Goal: Task Accomplishment & Management: Use online tool/utility

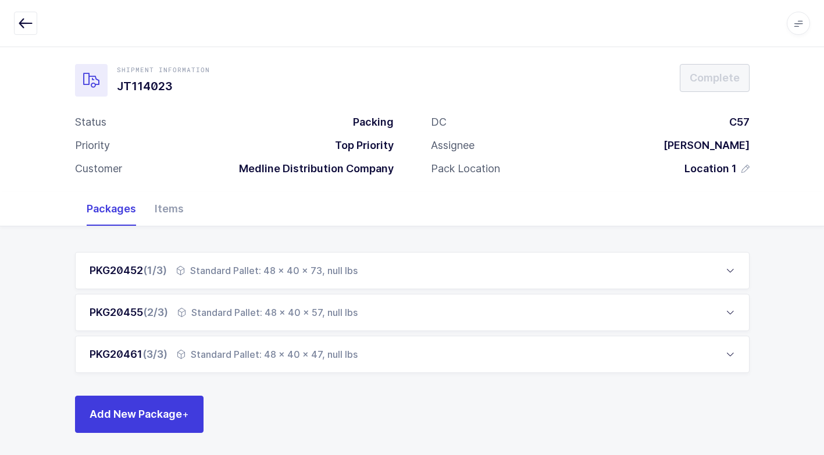
scroll to position [7, 0]
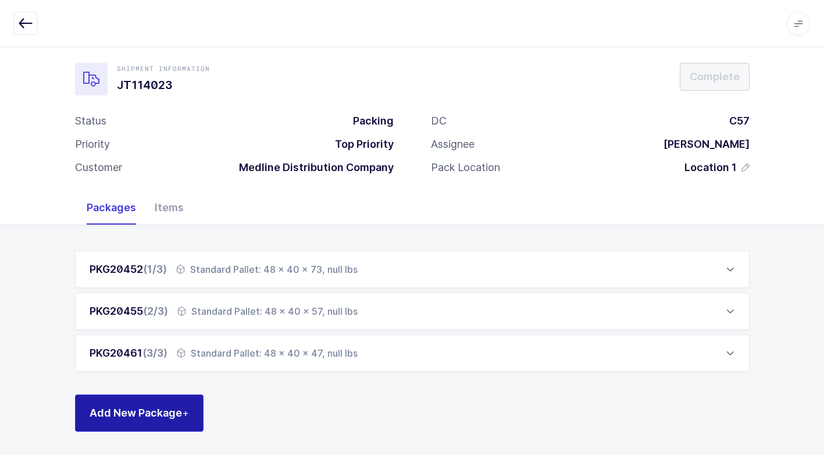
click at [156, 405] on span "Add New Package +" at bounding box center [139, 412] width 99 height 15
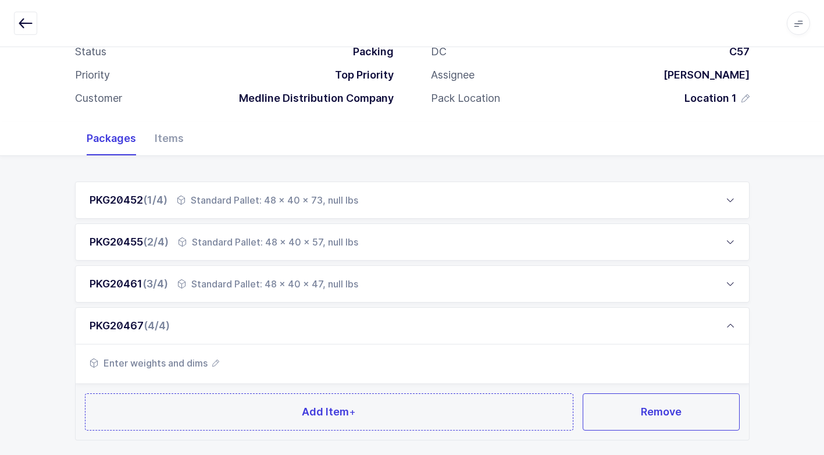
scroll to position [145, 0]
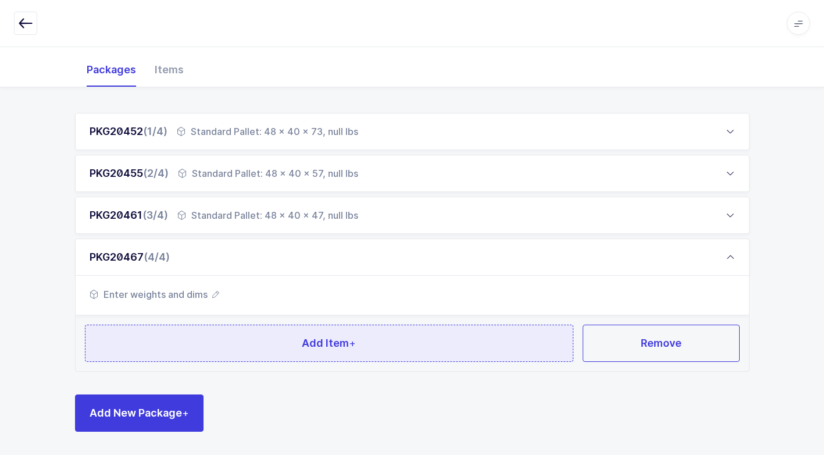
click at [279, 338] on button "Add Item +" at bounding box center [329, 342] width 489 height 37
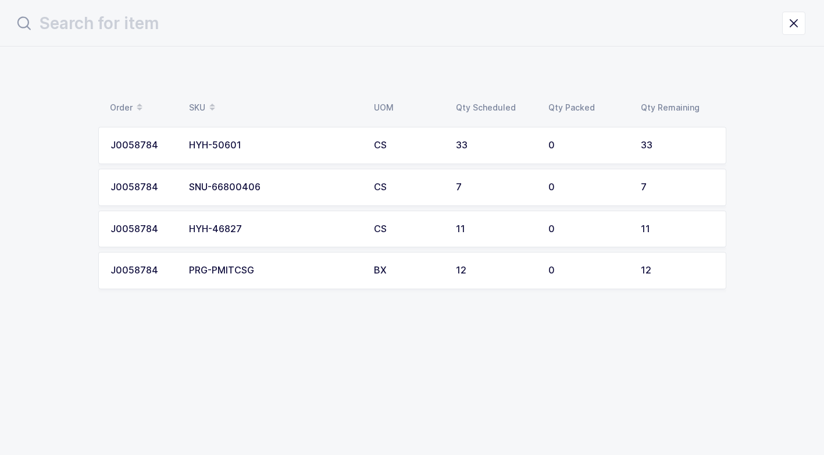
scroll to position [0, 0]
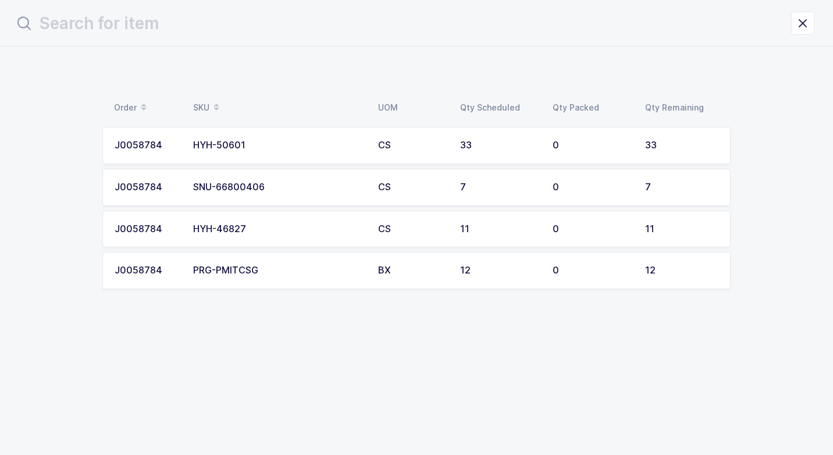
click at [302, 152] on td "HYH-50601" at bounding box center [278, 145] width 185 height 37
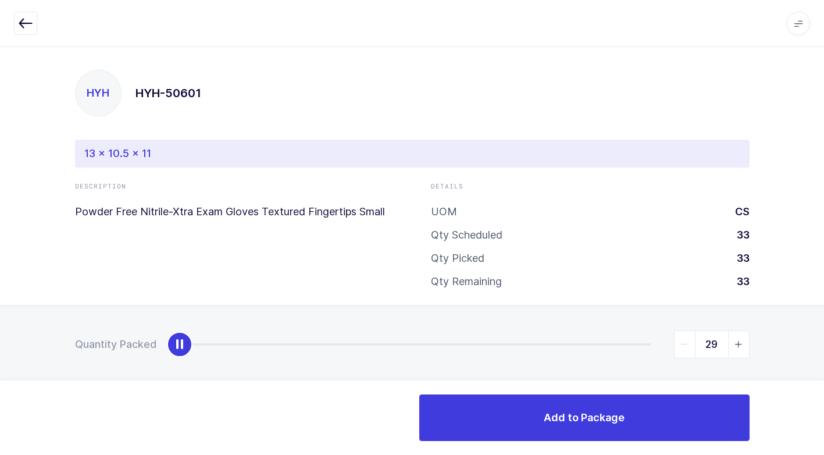
type input "33"
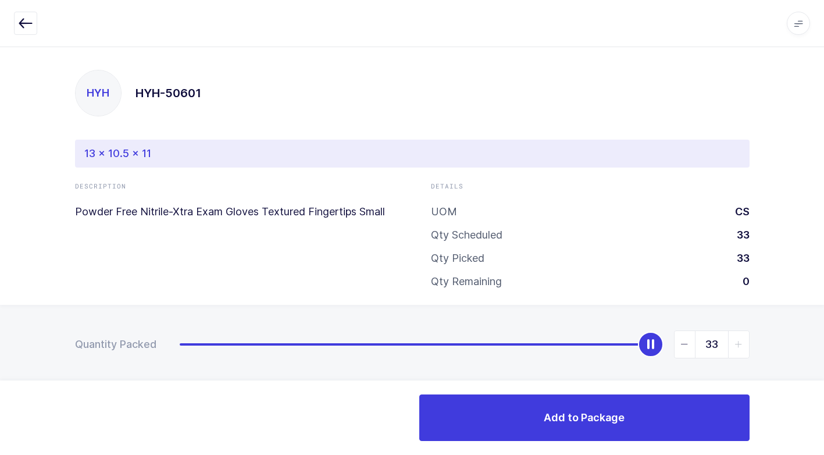
drag, startPoint x: 177, startPoint y: 347, endPoint x: 797, endPoint y: 311, distance: 620.4
click at [797, 311] on div "Quantity Packed 33" at bounding box center [412, 385] width 824 height 161
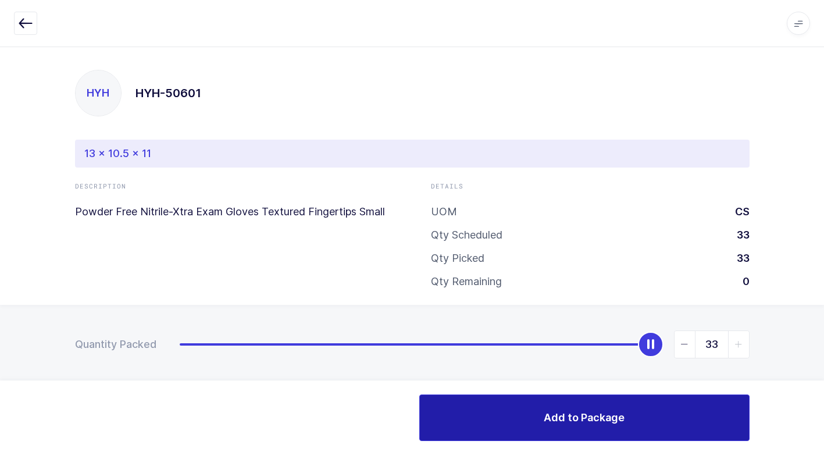
click at [569, 412] on span "Add to Package" at bounding box center [584, 417] width 81 height 15
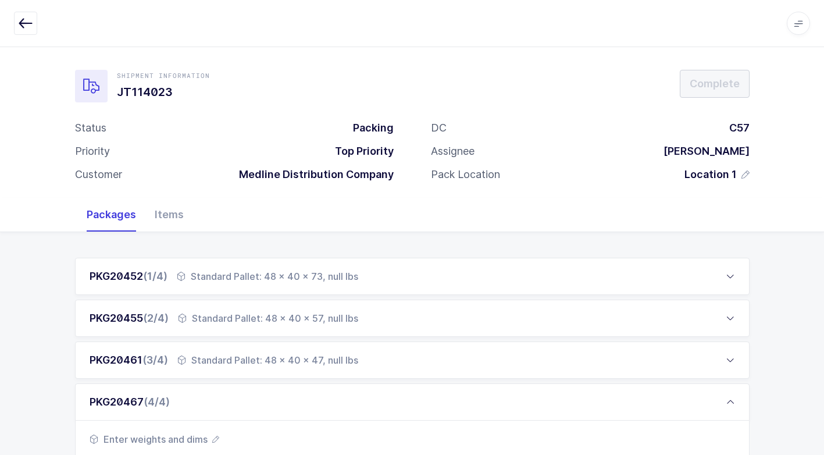
scroll to position [215, 0]
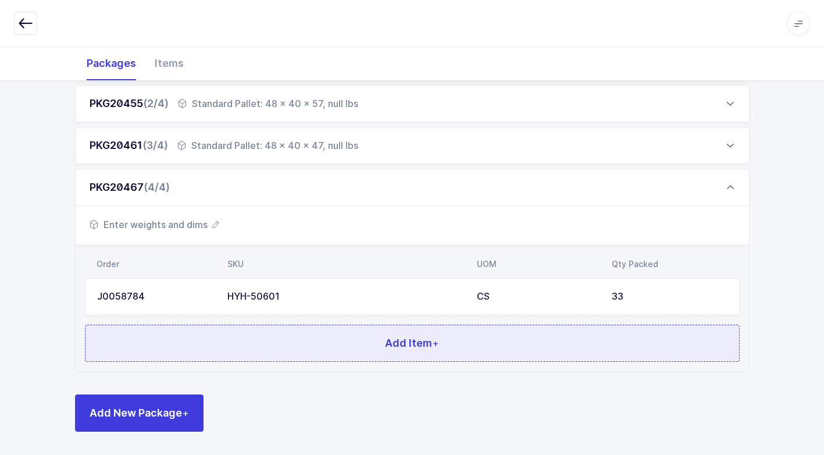
click at [251, 341] on button "Add Item +" at bounding box center [412, 342] width 655 height 37
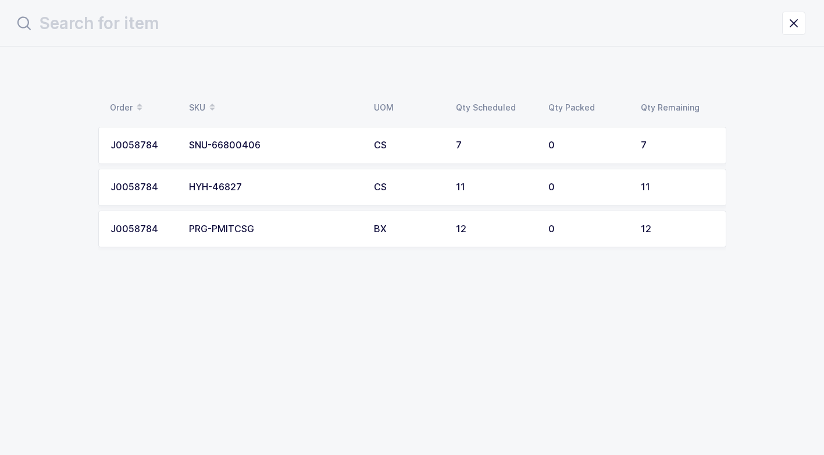
scroll to position [0, 0]
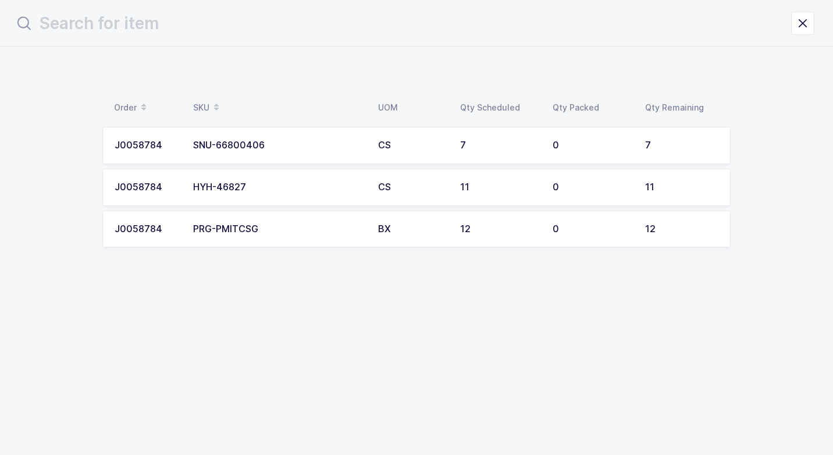
click at [315, 189] on div "HYH-46827" at bounding box center [278, 187] width 171 height 10
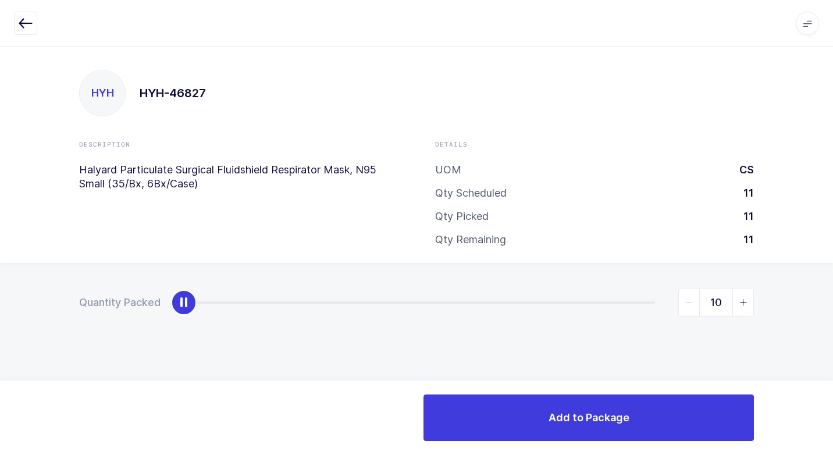
type input "11"
drag, startPoint x: 184, startPoint y: 302, endPoint x: 835, endPoint y: 294, distance: 650.2
click at [832, 294] on html "Apps Core Warehouse Admin Mission Control Purchasing Juan W. Logout Account Jua…" at bounding box center [416, 227] width 833 height 455
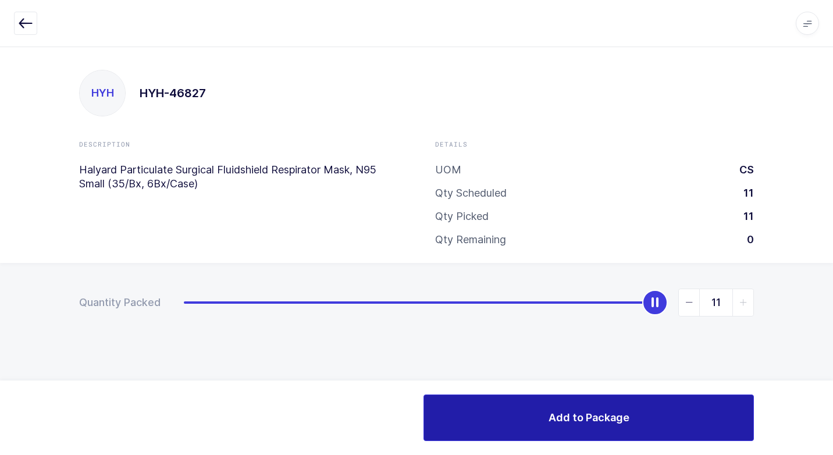
click at [533, 408] on button "Add to Package" at bounding box center [588, 417] width 330 height 47
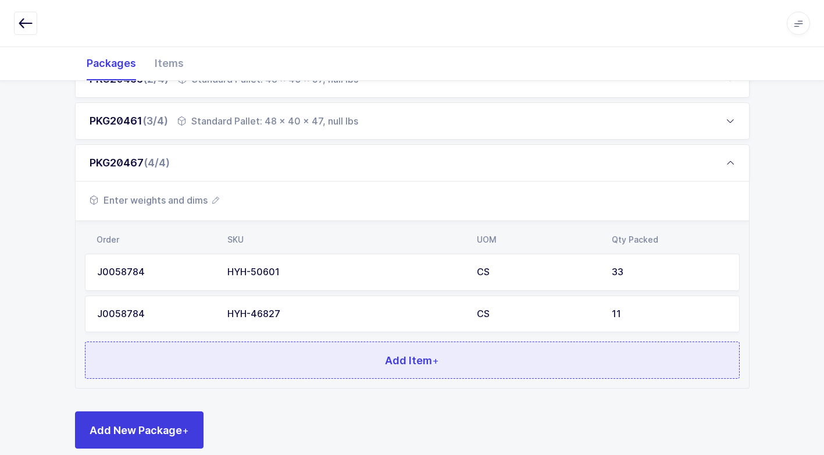
scroll to position [256, 0]
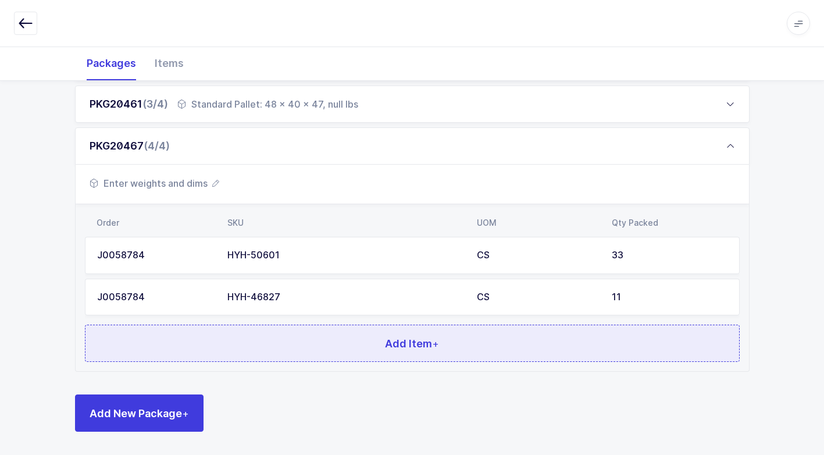
click at [378, 342] on button "Add Item +" at bounding box center [412, 342] width 655 height 37
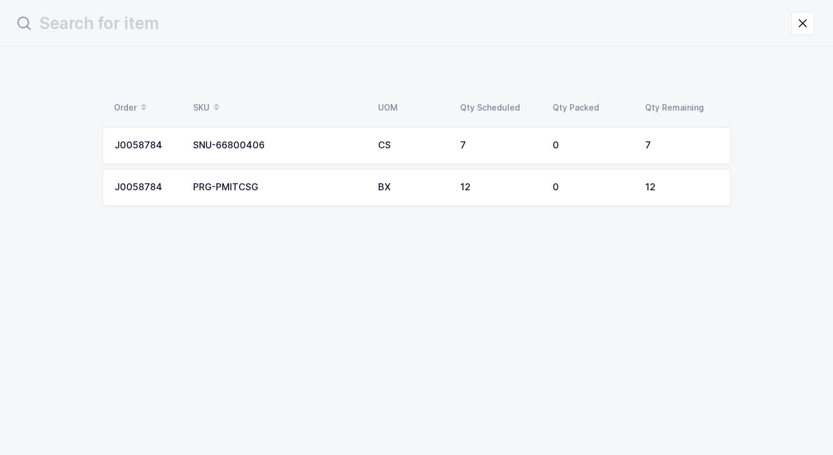
click at [321, 186] on div "PRG-PMITCSG" at bounding box center [278, 187] width 171 height 10
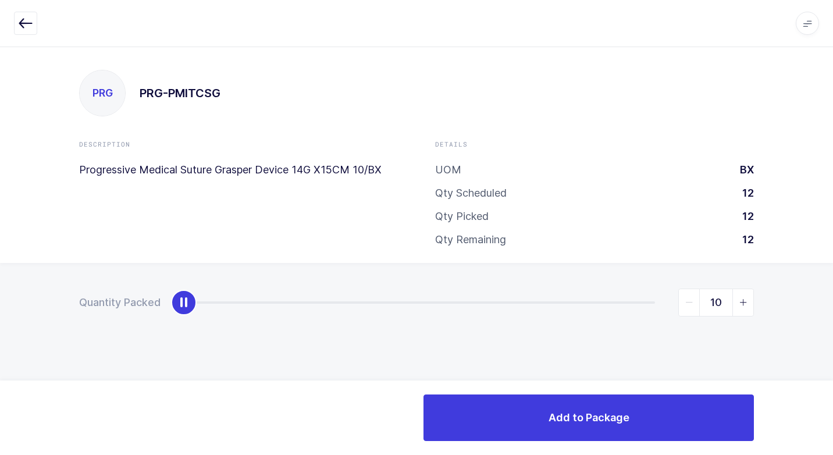
type input "12"
drag, startPoint x: 175, startPoint y: 304, endPoint x: 823, endPoint y: 347, distance: 649.8
click at [832, 336] on html "Apps Core Warehouse Admin Mission Control Purchasing Juan W. Logout Account Jua…" at bounding box center [416, 227] width 833 height 455
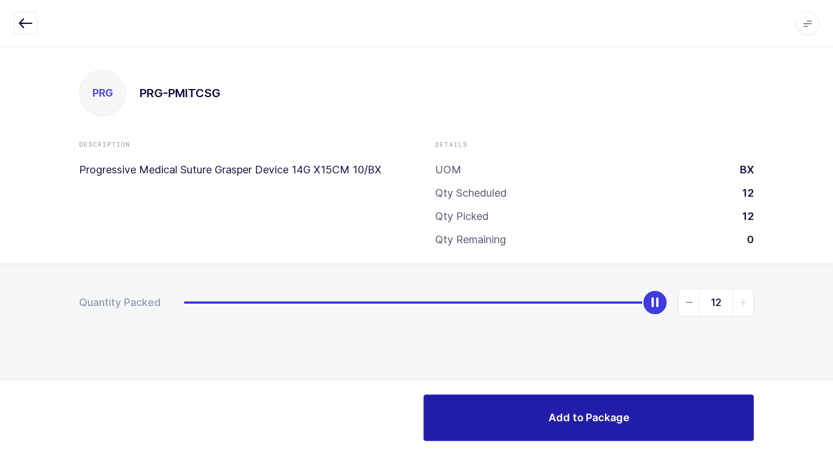
click at [477, 408] on button "Add to Package" at bounding box center [588, 417] width 330 height 47
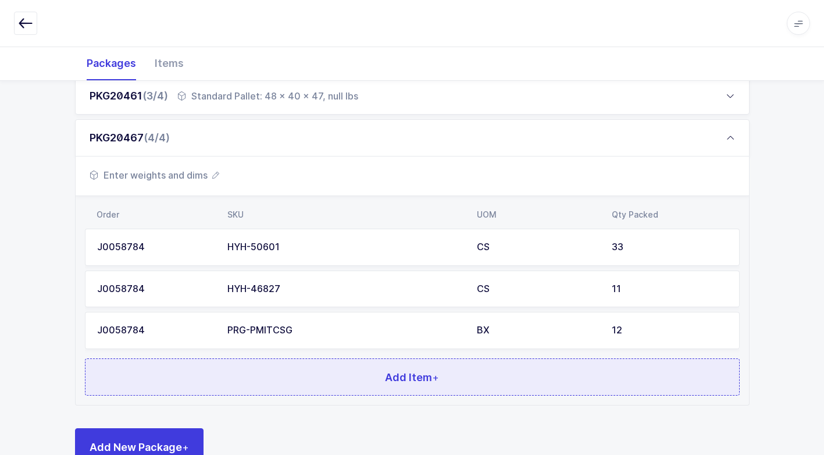
scroll to position [298, 0]
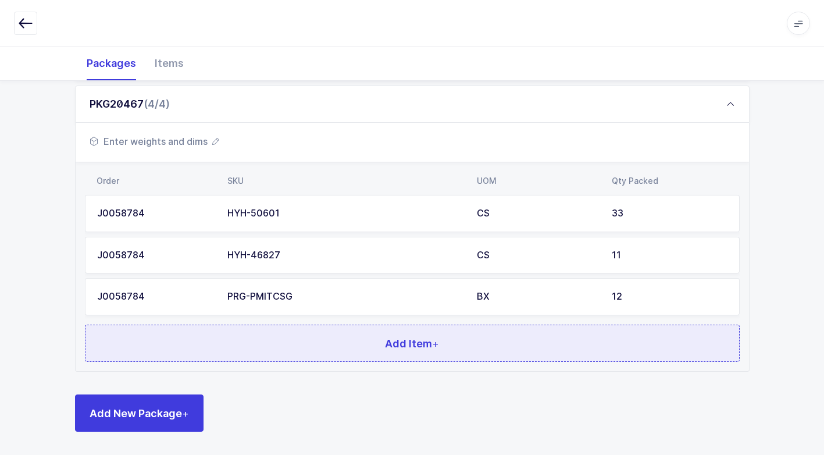
click at [359, 344] on button "Add Item +" at bounding box center [412, 342] width 655 height 37
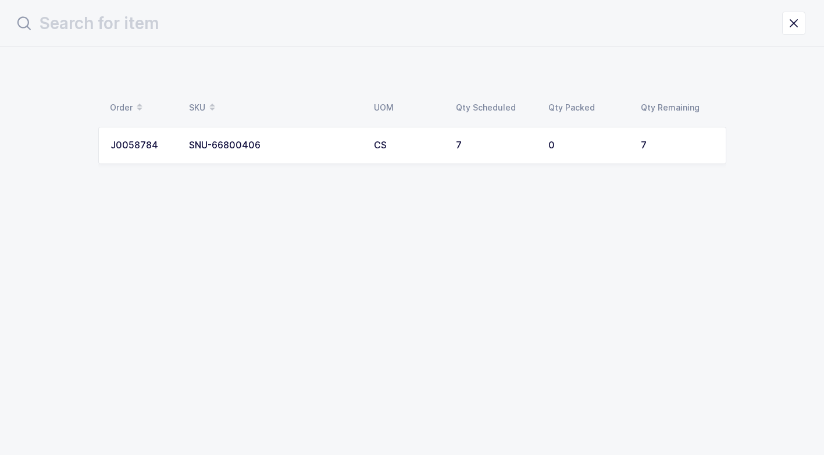
scroll to position [0, 0]
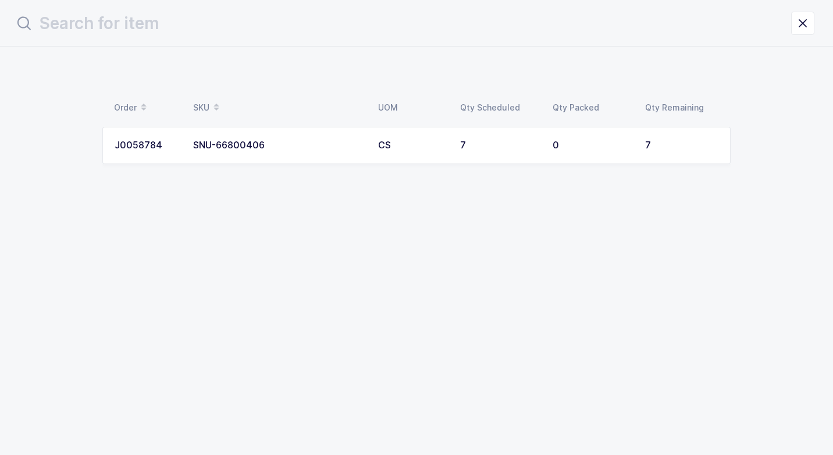
click at [331, 154] on td "SNU-66800406" at bounding box center [278, 145] width 185 height 37
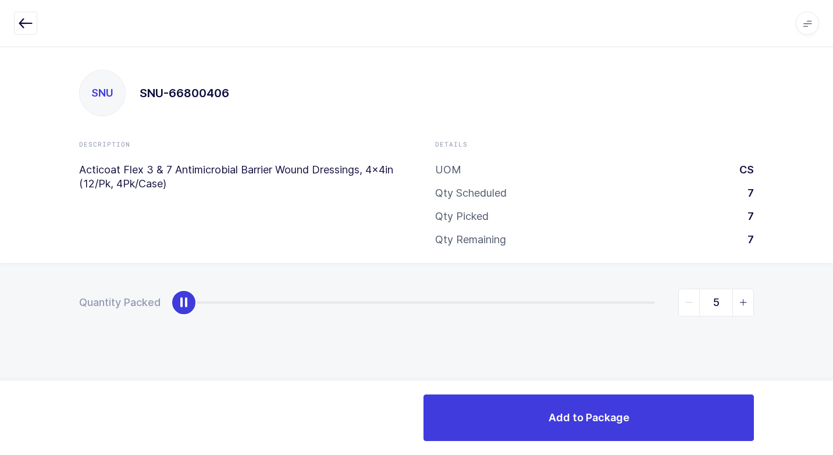
type input "7"
drag, startPoint x: 186, startPoint y: 305, endPoint x: 832, endPoint y: 407, distance: 654.7
click at [832, 407] on html "Apps Core Warehouse Admin Mission Control Purchasing Juan W. Logout Account Jua…" at bounding box center [416, 227] width 833 height 455
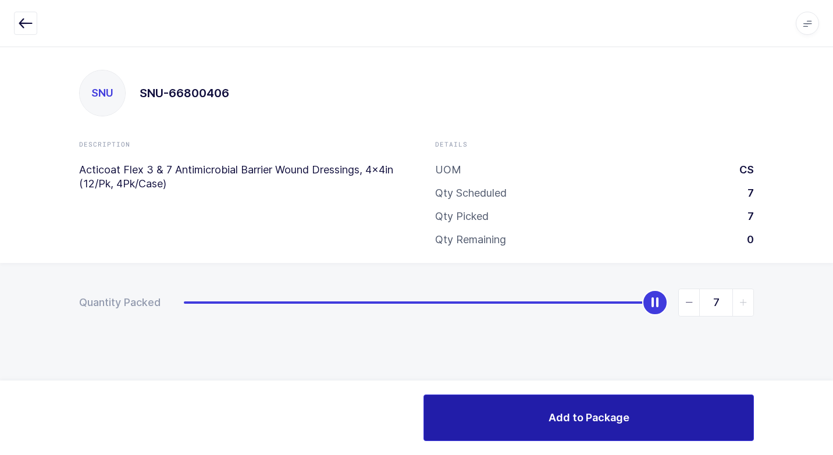
click at [508, 409] on button "Add to Package" at bounding box center [588, 417] width 330 height 47
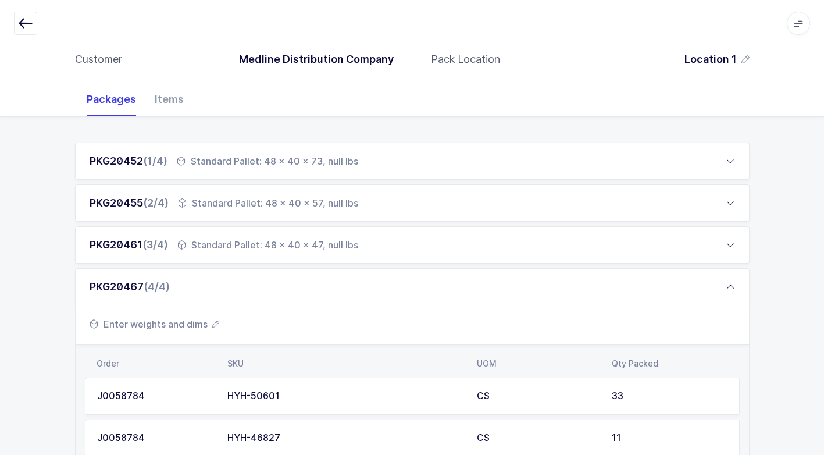
scroll to position [116, 0]
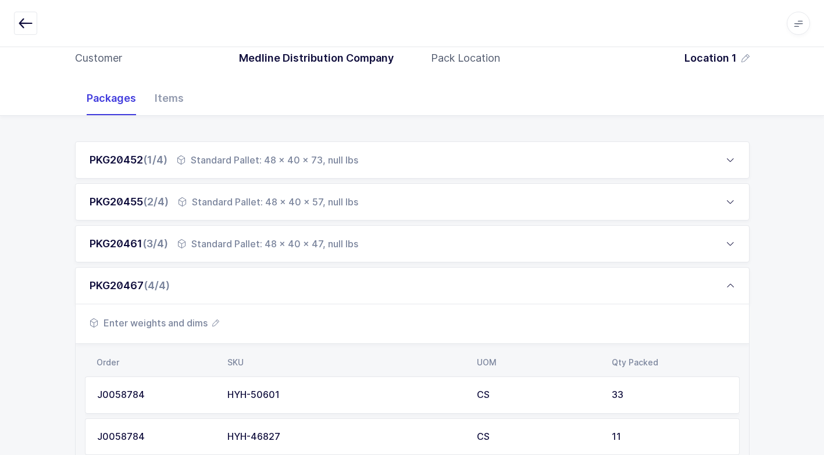
click at [188, 327] on span "Enter weights and dims" at bounding box center [155, 323] width 130 height 14
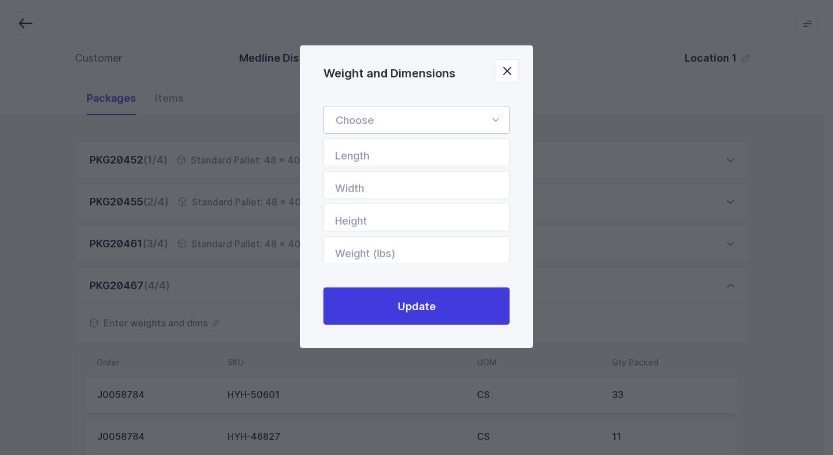
click at [498, 120] on icon "Weight and Dimensions" at bounding box center [495, 120] width 15 height 28
drag, startPoint x: 419, startPoint y: 149, endPoint x: 539, endPoint y: 283, distance: 178.7
click at [419, 150] on li "Standard Pallet" at bounding box center [421, 153] width 184 height 22
type input "Standard Pallet"
type input "48"
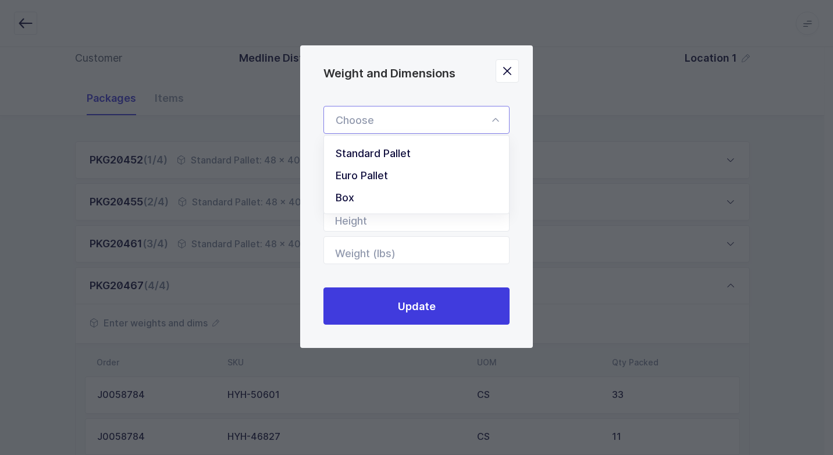
type input "40"
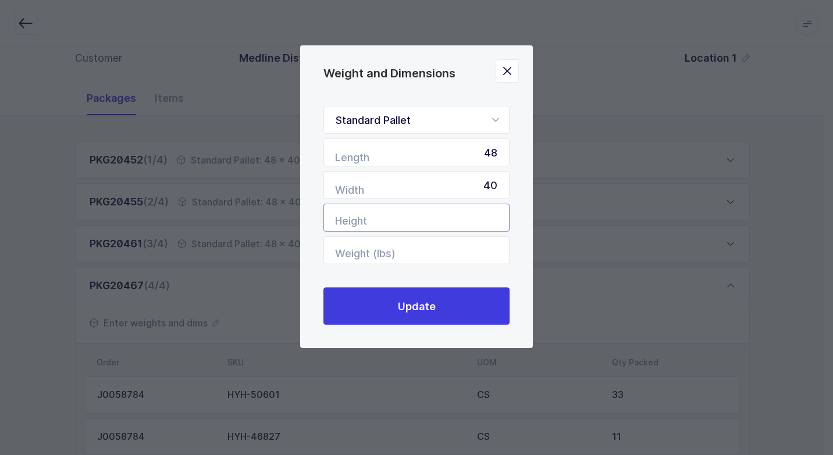
click at [484, 219] on input "Height" at bounding box center [416, 218] width 186 height 28
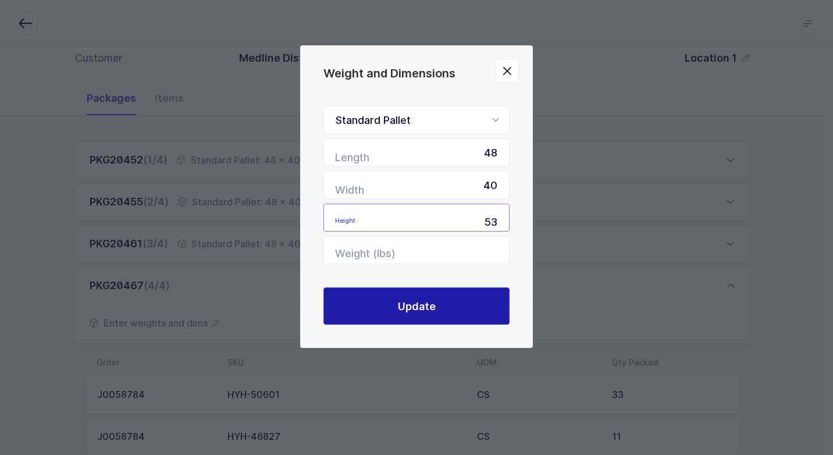
type input "53"
click at [367, 304] on button "Update" at bounding box center [416, 305] width 186 height 37
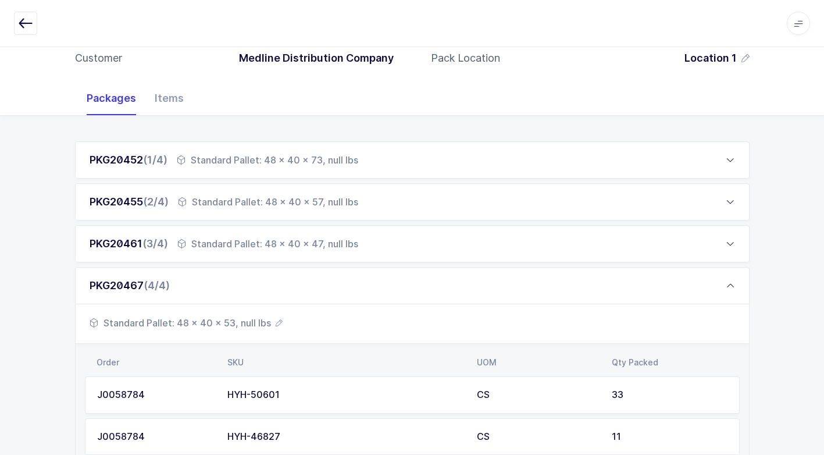
scroll to position [58, 0]
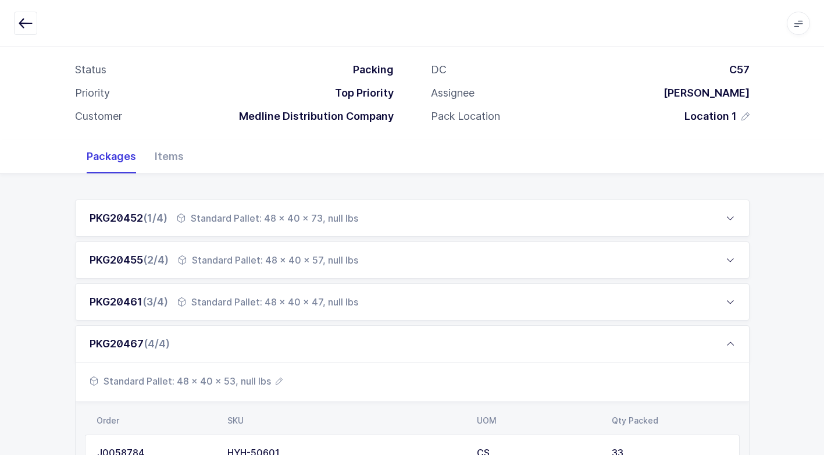
click at [311, 219] on div "Standard Pallet: 48 x 40 x 73, null lbs" at bounding box center [267, 218] width 181 height 14
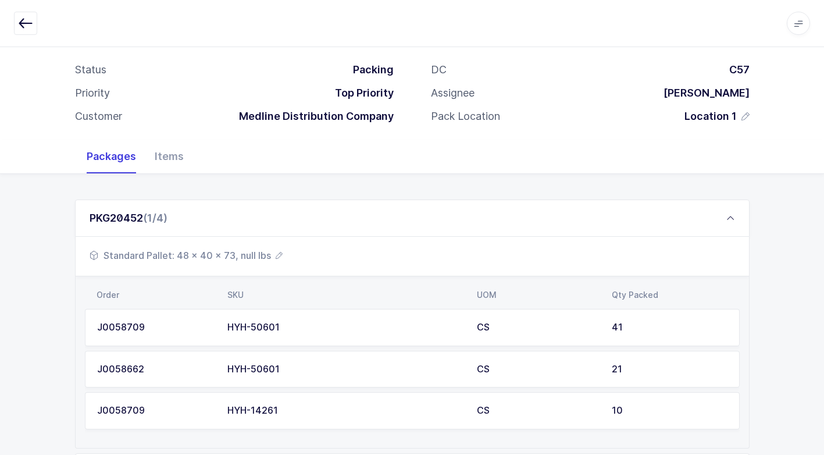
click at [241, 253] on span "Standard Pallet: 48 x 40 x 73, null lbs" at bounding box center [186, 255] width 193 height 14
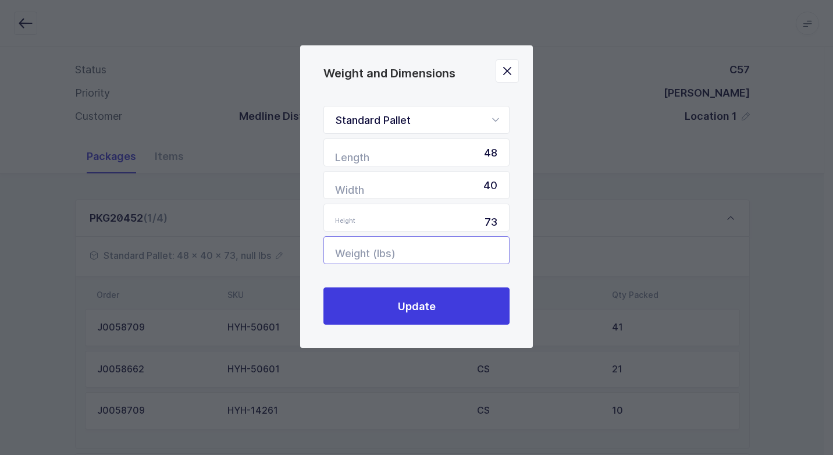
click at [480, 248] on input "Weight (lbs)" at bounding box center [416, 250] width 186 height 28
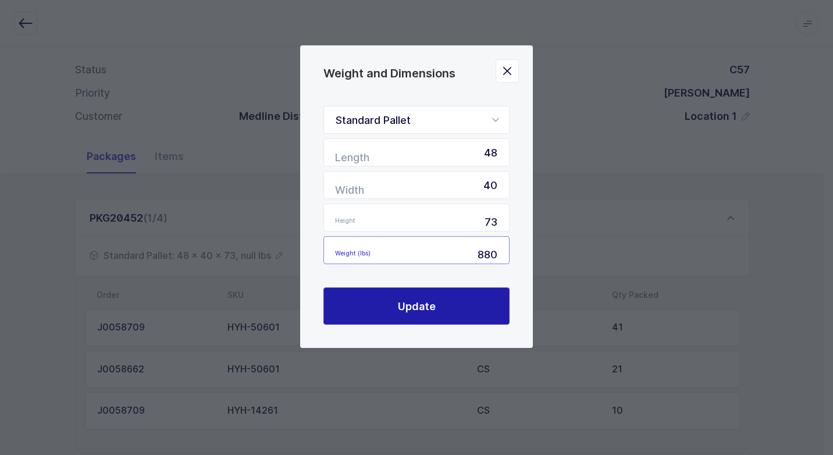
type input "880"
click at [438, 302] on button "Update" at bounding box center [416, 305] width 186 height 37
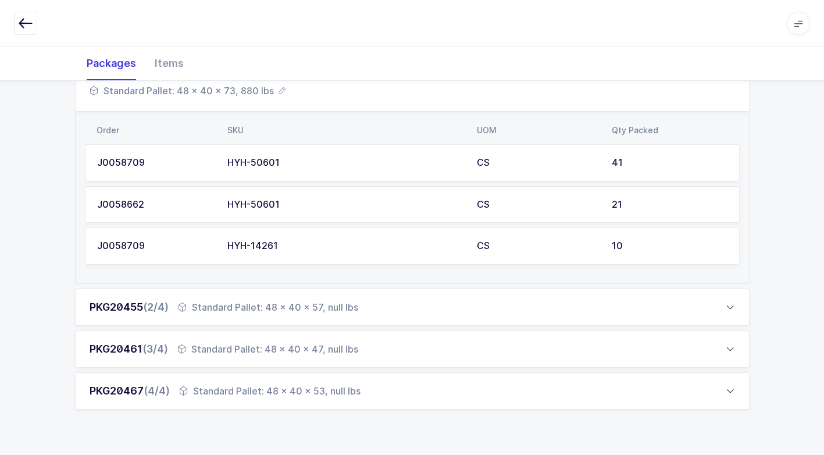
scroll to position [223, 0]
click at [255, 311] on div "Standard Pallet: 48 x 40 x 57, null lbs" at bounding box center [268, 306] width 180 height 14
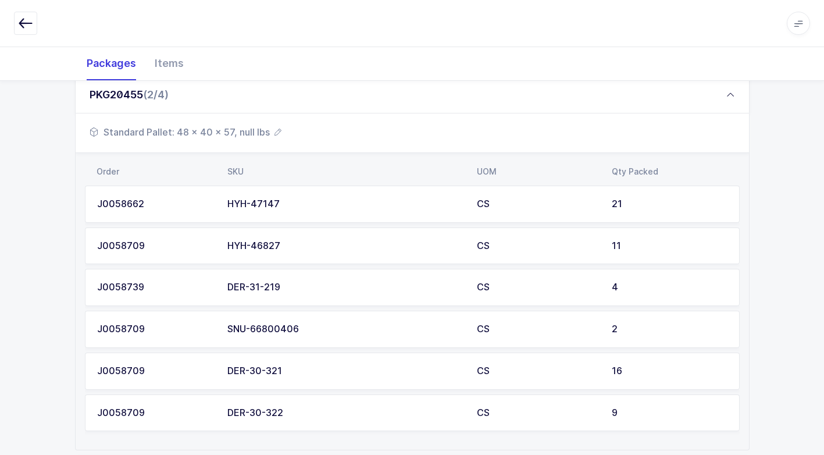
drag, startPoint x: 235, startPoint y: 130, endPoint x: 268, endPoint y: 129, distance: 32.6
click at [268, 129] on span "Standard Pallet: 48 x 40 x 57, null lbs" at bounding box center [186, 132] width 192 height 14
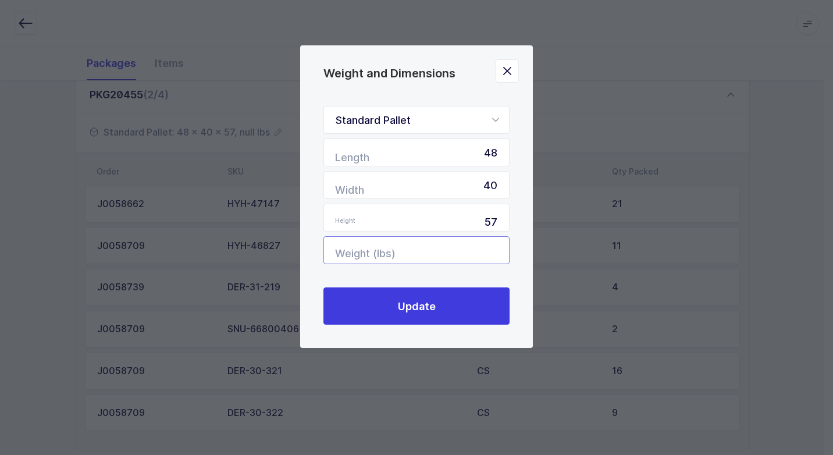
click at [457, 251] on input "Weight (lbs)" at bounding box center [416, 250] width 186 height 28
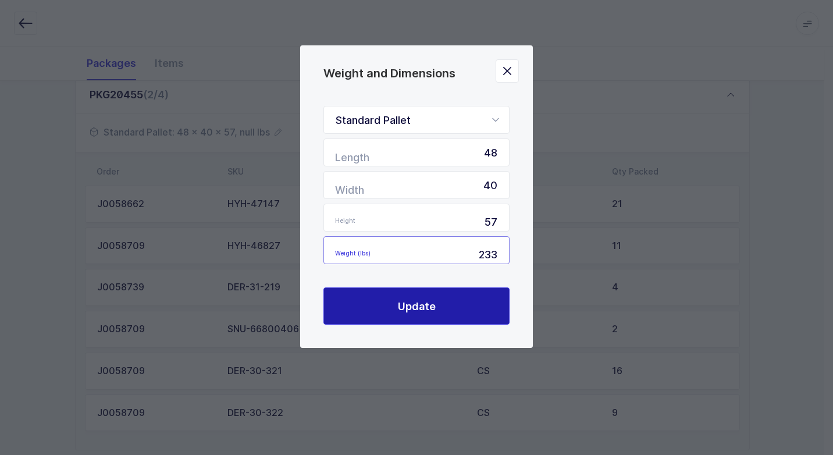
type input "233"
click at [439, 309] on button "Update" at bounding box center [416, 305] width 186 height 37
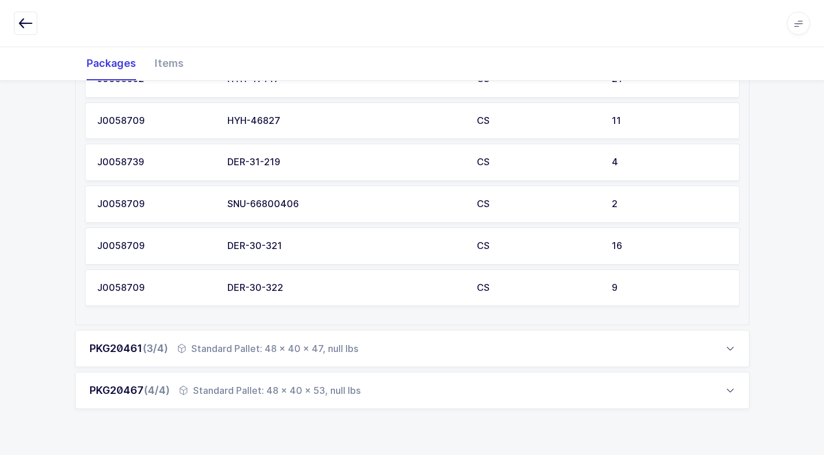
click at [261, 345] on div "Standard Pallet: 48 x 40 x 47, null lbs" at bounding box center [267, 348] width 181 height 14
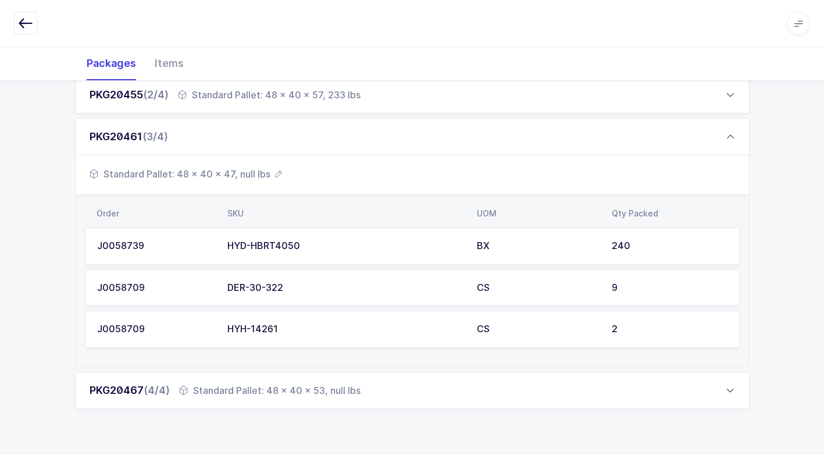
click at [249, 175] on span "Standard Pallet: 48 x 40 x 47, null lbs" at bounding box center [186, 174] width 192 height 14
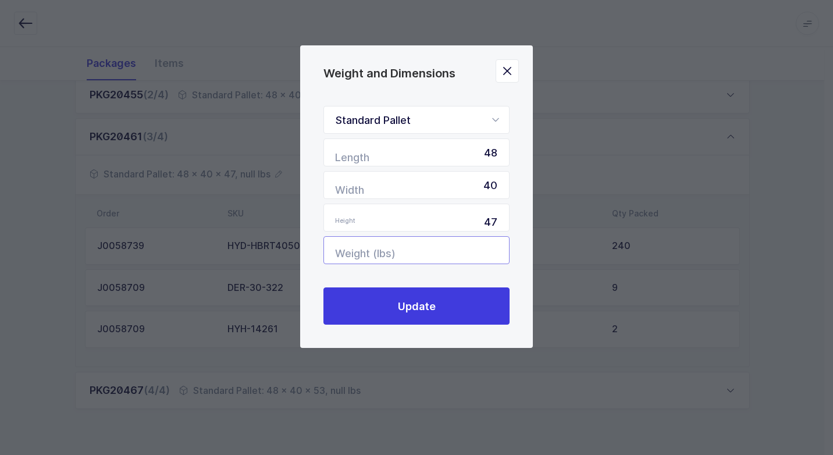
click at [473, 255] on input "Weight (lbs)" at bounding box center [416, 250] width 186 height 28
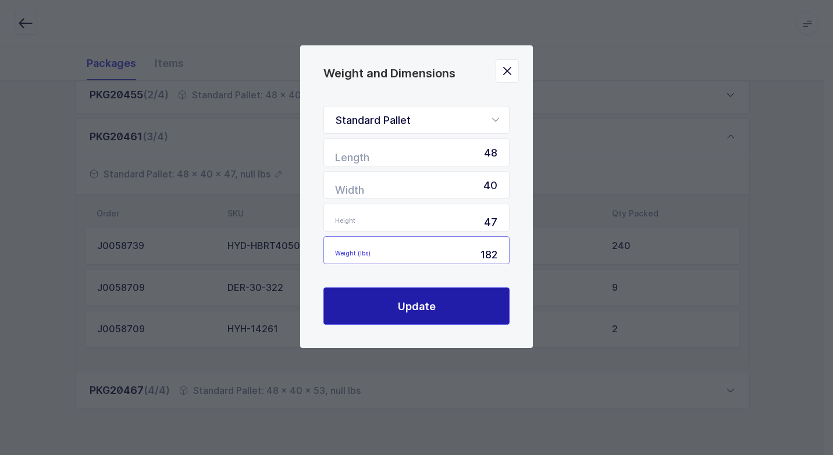
type input "182"
click at [400, 308] on span "Update" at bounding box center [417, 306] width 38 height 15
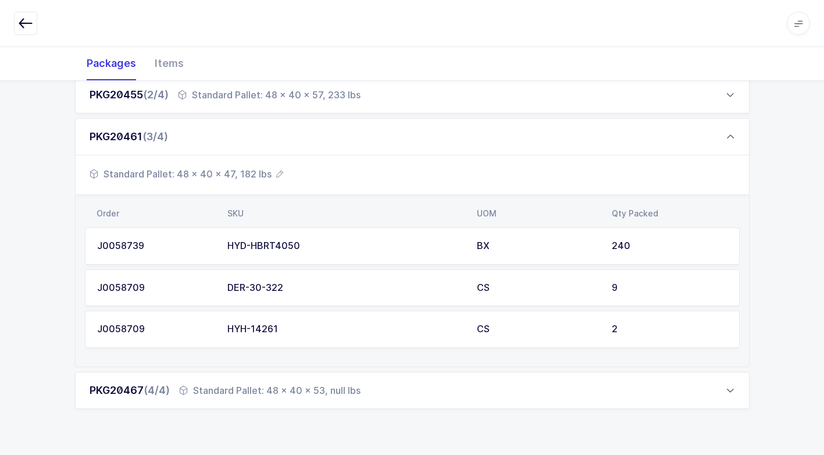
click at [320, 387] on div "Standard Pallet: 48 x 40 x 53, null lbs" at bounding box center [269, 390] width 181 height 14
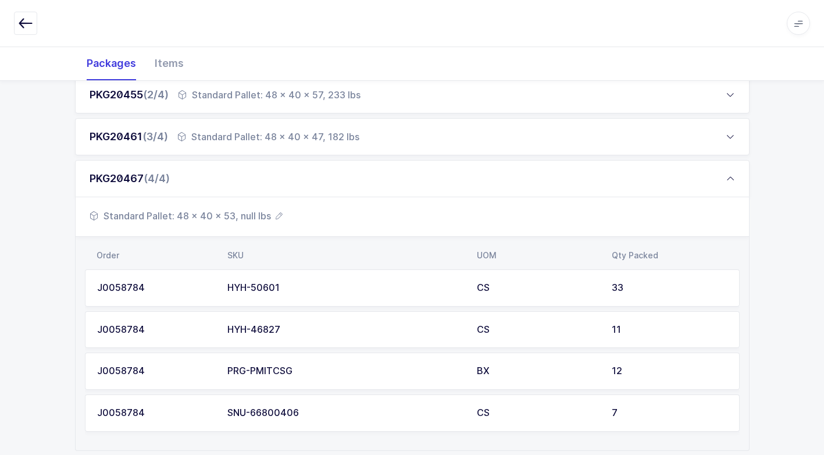
click at [247, 213] on span "Standard Pallet: 48 x 40 x 53, null lbs" at bounding box center [186, 216] width 193 height 14
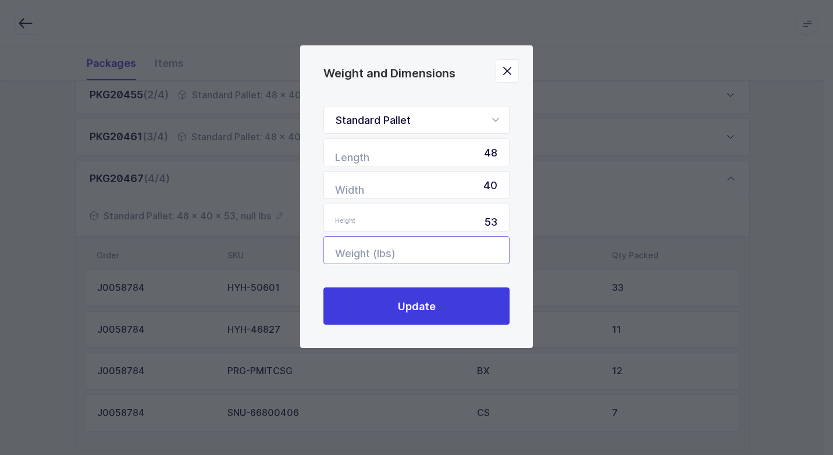
click at [459, 244] on input "Weight (lbs)" at bounding box center [416, 250] width 186 height 28
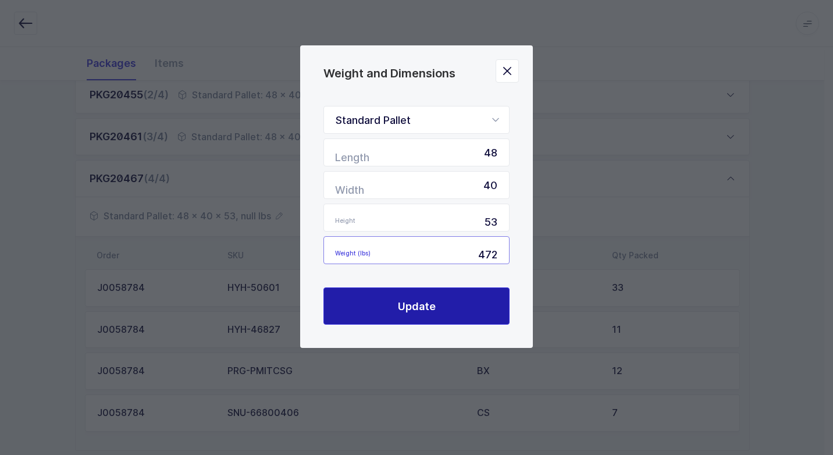
type input "472"
click at [421, 313] on button "Update" at bounding box center [416, 305] width 186 height 37
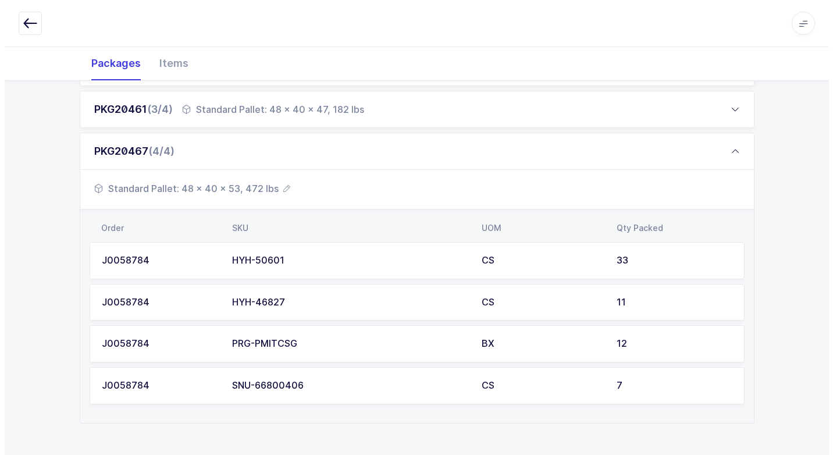
scroll to position [0, 0]
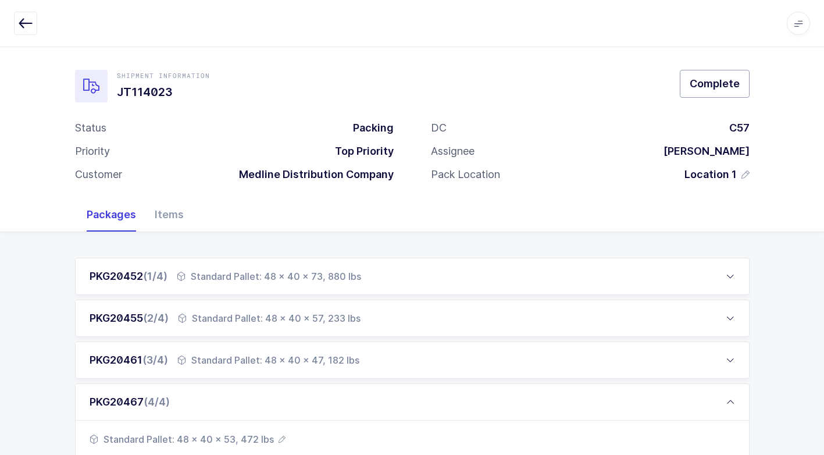
click at [720, 74] on button "Complete" at bounding box center [715, 84] width 70 height 28
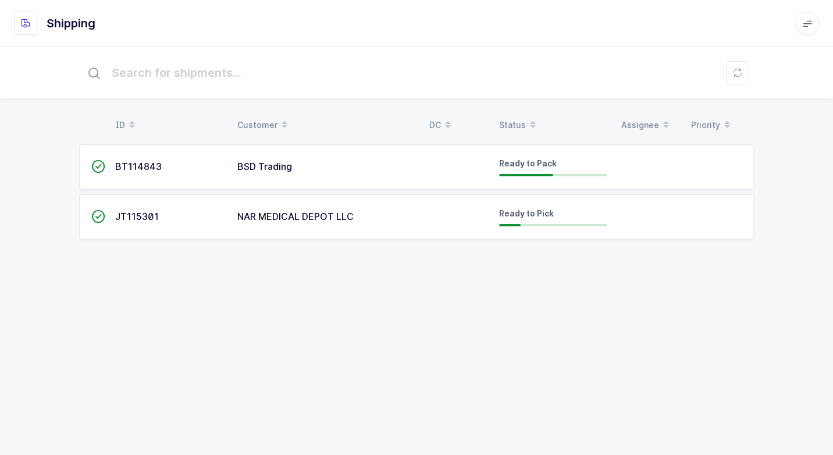
click at [322, 165] on div "BSD Trading" at bounding box center [326, 167] width 178 height 10
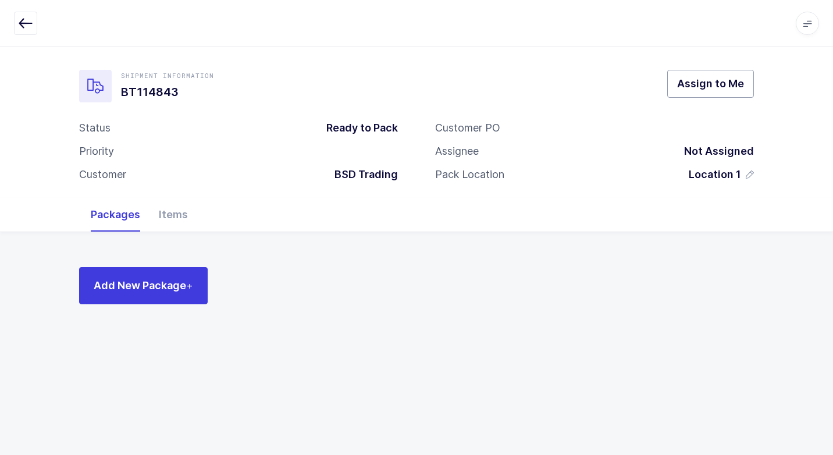
click at [739, 87] on span "Assign to Me" at bounding box center [710, 83] width 67 height 15
